Goal: Find specific page/section

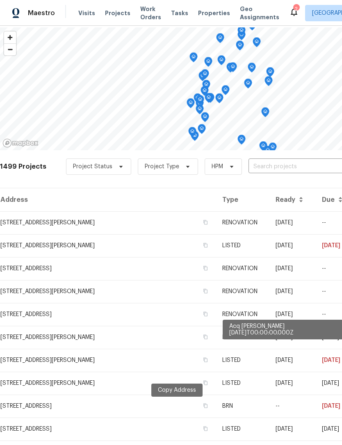
scroll to position [34, 0]
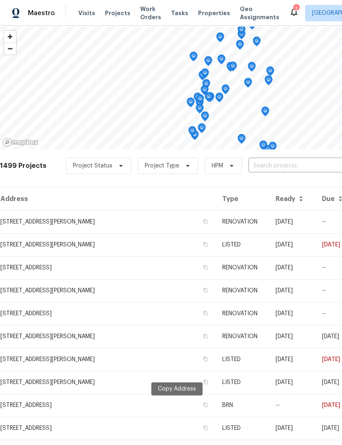
click at [206, 6] on div "Visits Projects Work Orders Tasks Properties Geo Assignments" at bounding box center [183, 13] width 211 height 16
click at [207, 14] on span "Properties" at bounding box center [214, 13] width 32 height 8
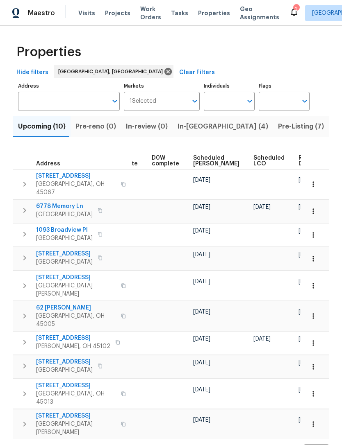
scroll to position [0, 206]
click at [299, 157] on span "Ready Date" at bounding box center [308, 160] width 18 height 11
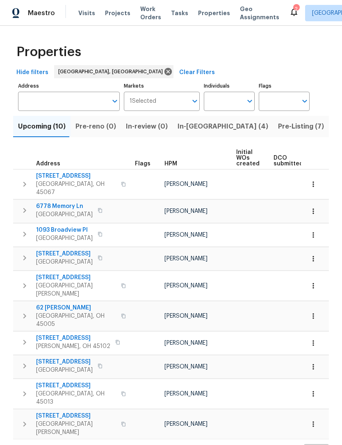
click at [105, 10] on span "Projects" at bounding box center [117, 13] width 25 height 8
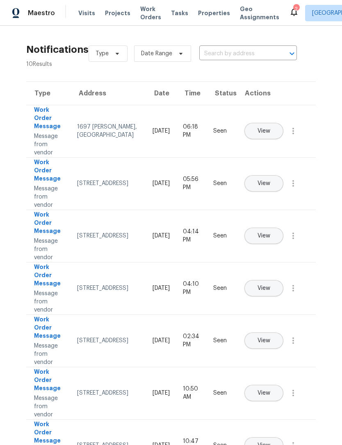
click at [270, 128] on span "View" at bounding box center [263, 131] width 13 height 6
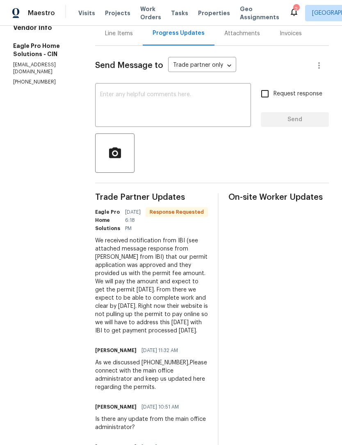
scroll to position [89, 0]
